Goal: Check status: Check status

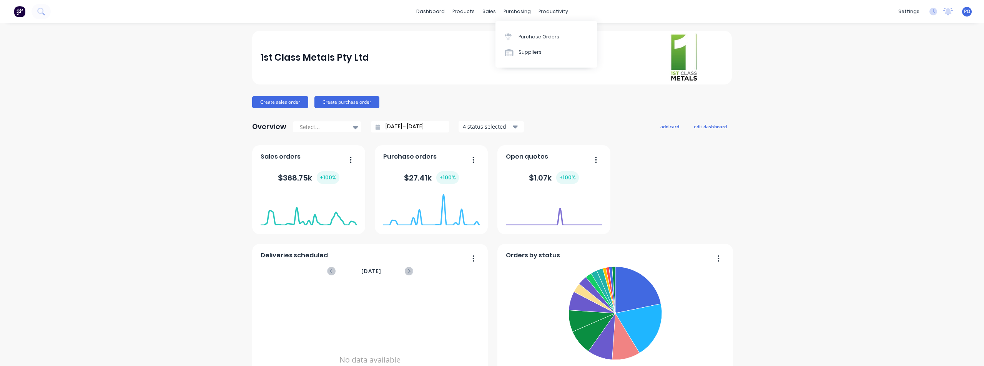
click at [518, 13] on div "purchasing" at bounding box center [517, 12] width 35 height 12
click at [488, 11] on div "sales" at bounding box center [489, 12] width 21 height 12
click at [503, 35] on div "Sales Orders" at bounding box center [515, 36] width 32 height 7
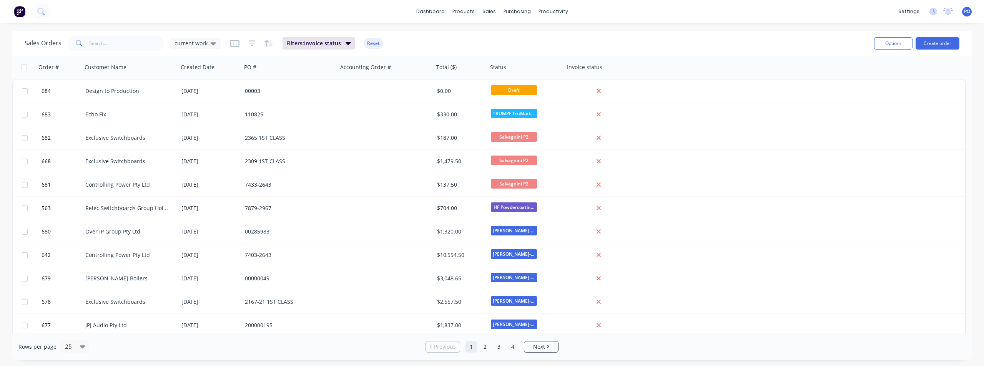
click at [83, 43] on span at bounding box center [79, 43] width 22 height 15
click at [77, 43] on icon at bounding box center [79, 43] width 7 height 7
click at [86, 44] on span at bounding box center [79, 43] width 22 height 15
click at [91, 43] on input "text" at bounding box center [126, 43] width 75 height 15
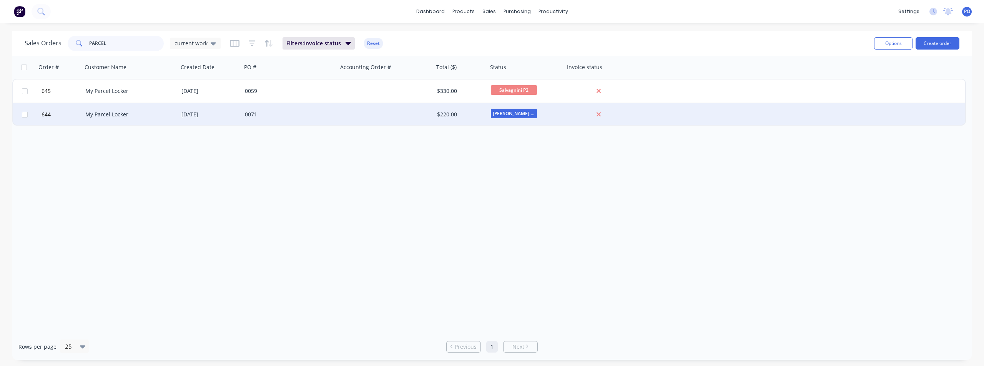
type input "PARCEL"
click at [253, 115] on div "0071" at bounding box center [287, 115] width 85 height 8
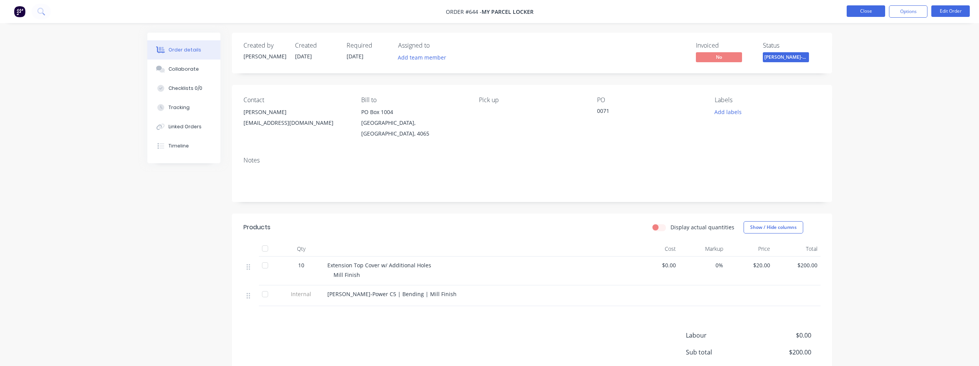
click at [866, 12] on button "Close" at bounding box center [865, 11] width 38 height 12
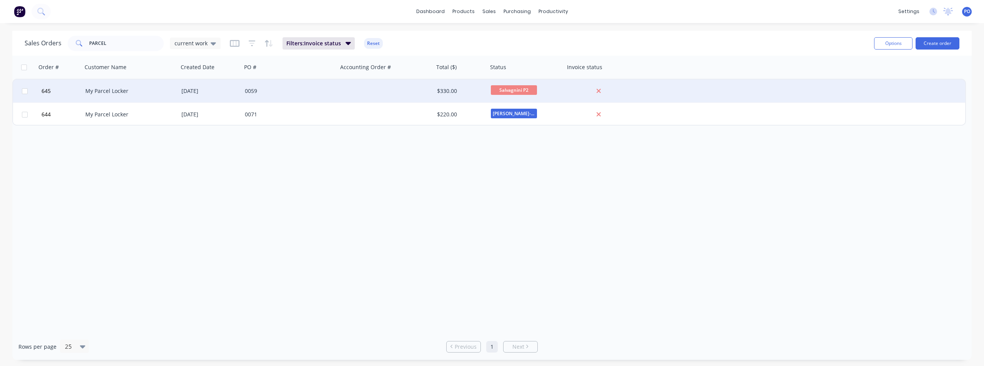
click at [169, 88] on div "My Parcel Locker" at bounding box center [130, 91] width 96 height 23
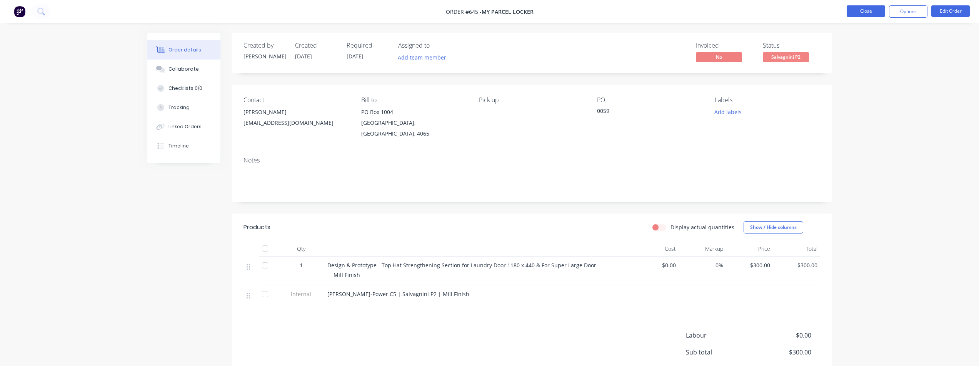
click at [867, 13] on button "Close" at bounding box center [865, 11] width 38 height 12
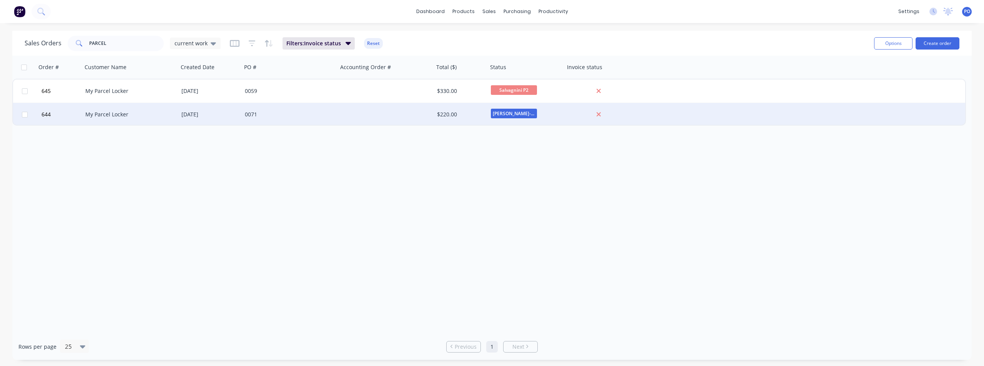
click at [121, 114] on div "My Parcel Locker" at bounding box center [127, 115] width 85 height 8
